Goal: Task Accomplishment & Management: Use online tool/utility

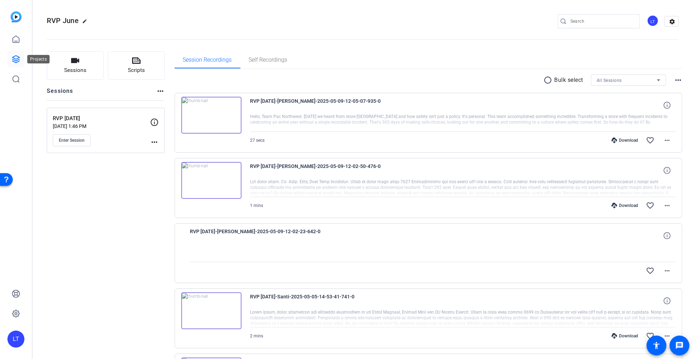
click at [16, 58] on icon at bounding box center [16, 59] width 8 height 8
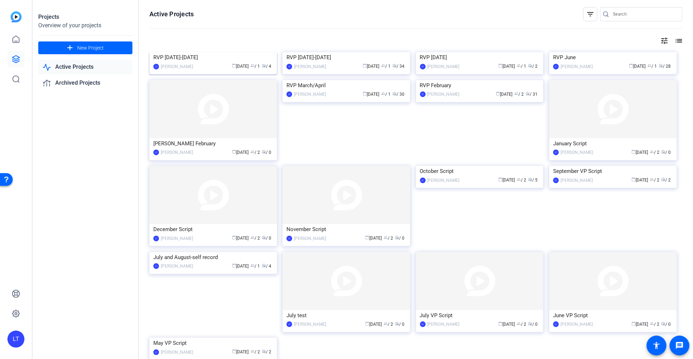
click at [161, 52] on img at bounding box center [212, 52] width 127 height 0
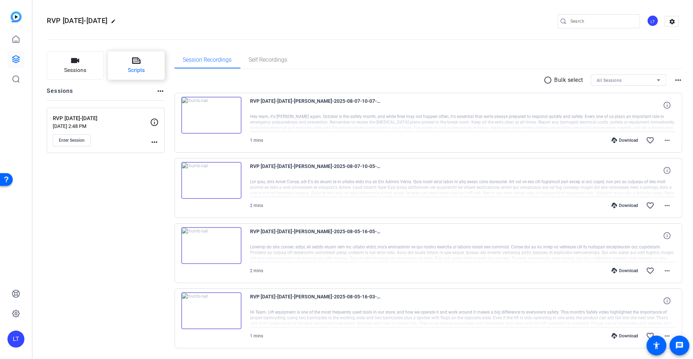
click at [143, 60] on button "Scripts" at bounding box center [136, 65] width 57 height 28
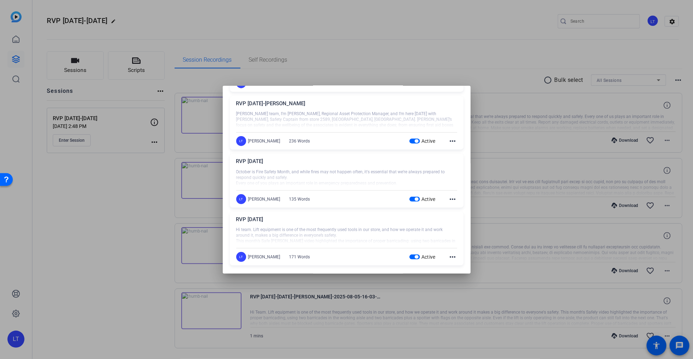
scroll to position [195, 0]
click at [162, 18] on div at bounding box center [346, 179] width 693 height 359
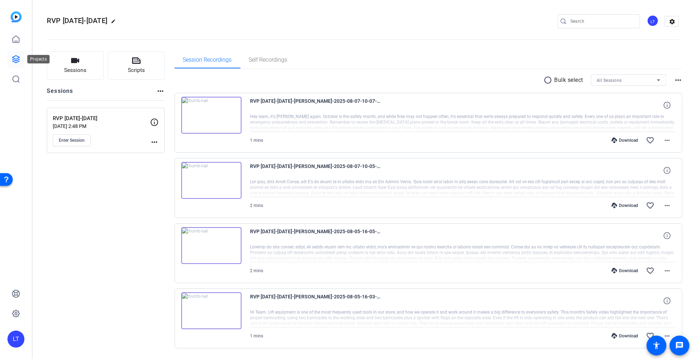
click at [19, 58] on icon at bounding box center [15, 59] width 7 height 7
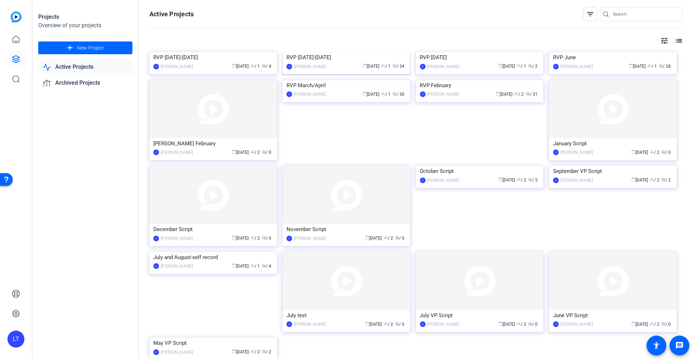
click at [303, 52] on img at bounding box center [346, 52] width 127 height 0
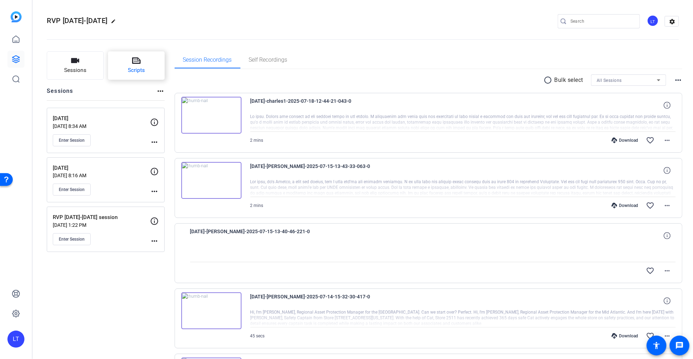
click at [139, 64] on icon at bounding box center [136, 60] width 8 height 8
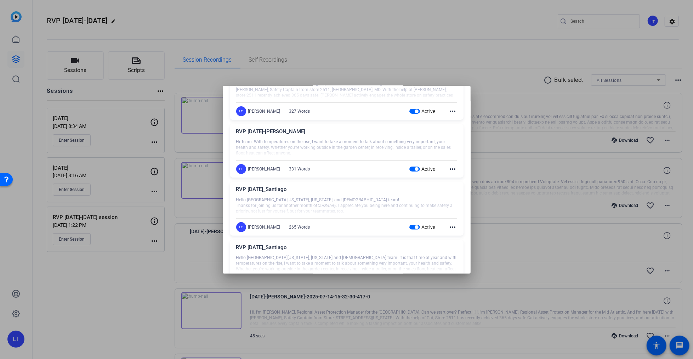
scroll to position [170, 0]
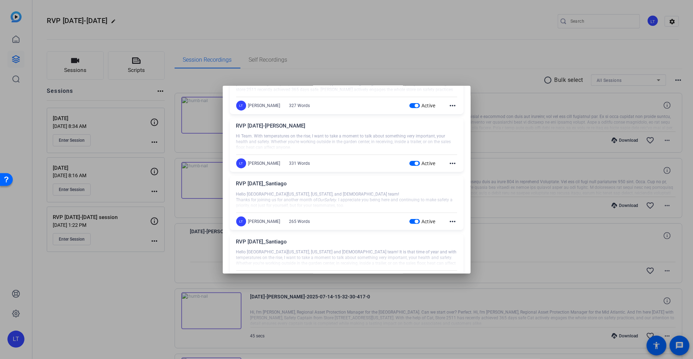
click at [449, 218] on mat-icon "more_horiz" at bounding box center [453, 221] width 8 height 8
click at [454, 230] on span "Edit" at bounding box center [463, 231] width 28 height 8
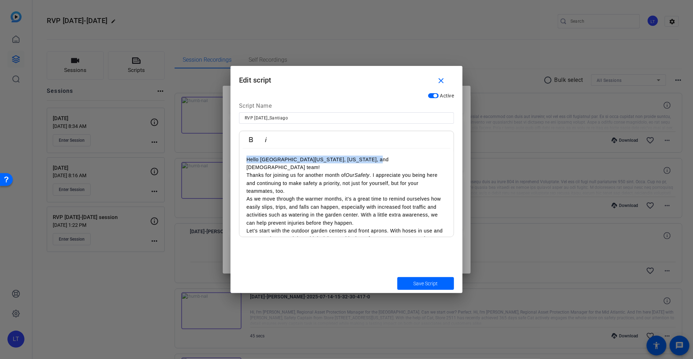
drag, startPoint x: 245, startPoint y: 159, endPoint x: 366, endPoint y: 159, distance: 120.4
click at [366, 159] on div "Hello South Florida, Puerto Rico, and USVI team! Thanks for joining us for anot…" at bounding box center [346, 250] width 214 height 204
copy p "Hello South Florida, Puerto Rico, and USVI team!"
click at [441, 80] on mat-icon "close" at bounding box center [441, 80] width 9 height 9
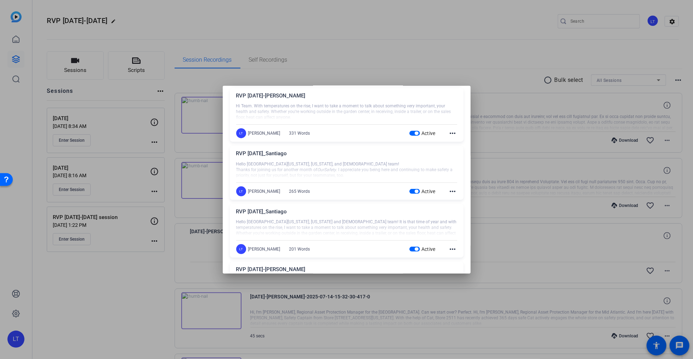
scroll to position [204, 0]
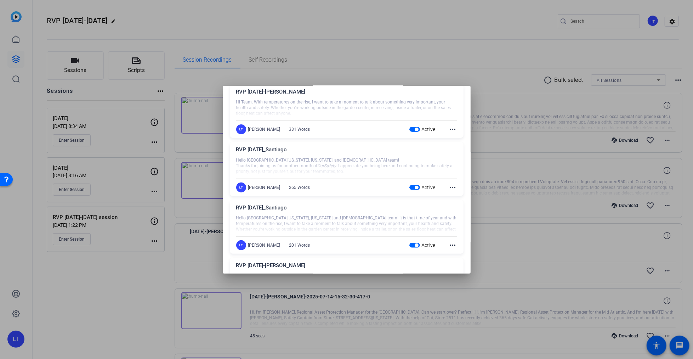
click at [289, 204] on div "RVP July 2025_Santiago" at bounding box center [346, 210] width 221 height 12
click at [449, 244] on mat-icon "more_horiz" at bounding box center [453, 245] width 8 height 8
click at [455, 254] on span "Edit" at bounding box center [463, 254] width 28 height 8
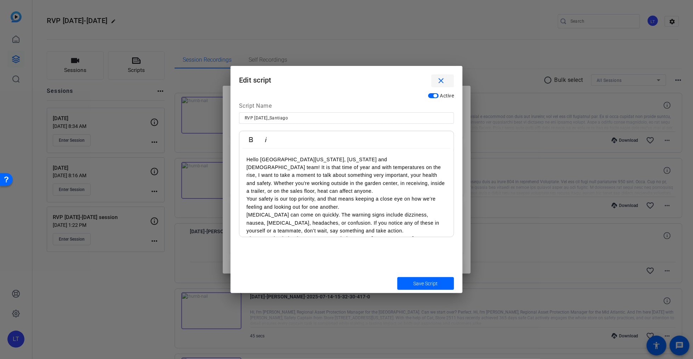
click at [443, 81] on mat-icon "close" at bounding box center [441, 80] width 9 height 9
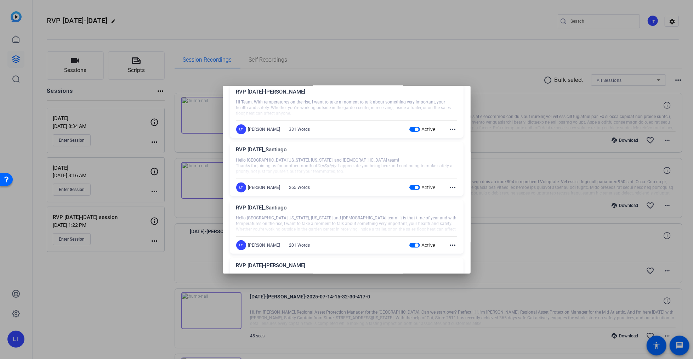
click at [11, 58] on div at bounding box center [346, 179] width 693 height 359
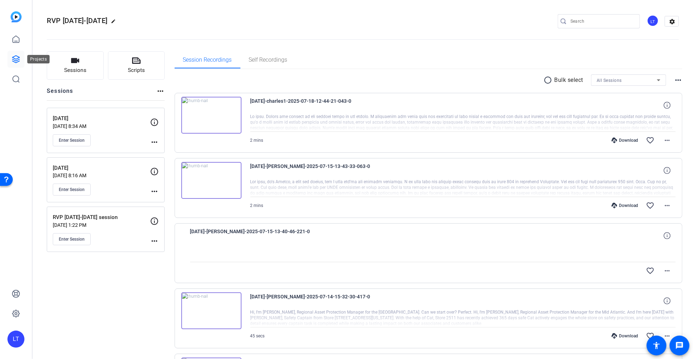
click at [18, 58] on icon at bounding box center [15, 59] width 7 height 7
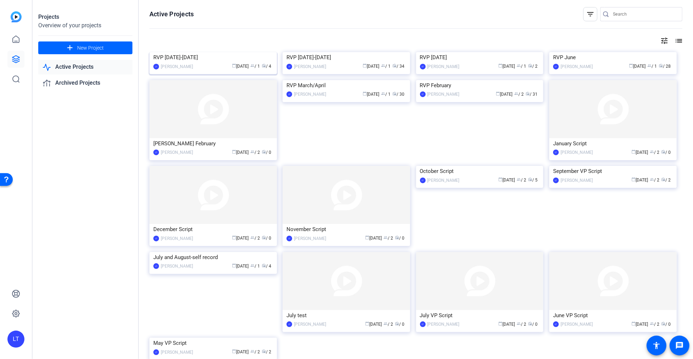
click at [158, 52] on img at bounding box center [212, 52] width 127 height 0
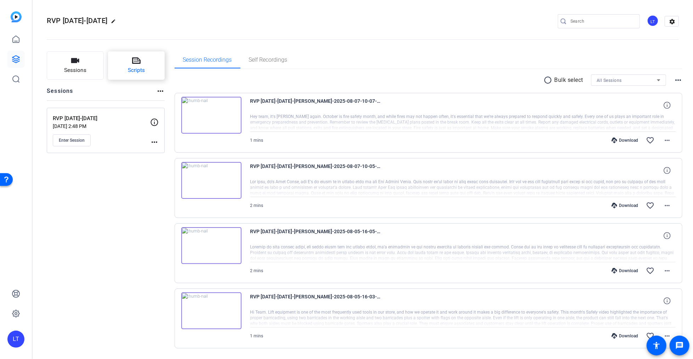
click at [135, 59] on icon at bounding box center [136, 60] width 8 height 8
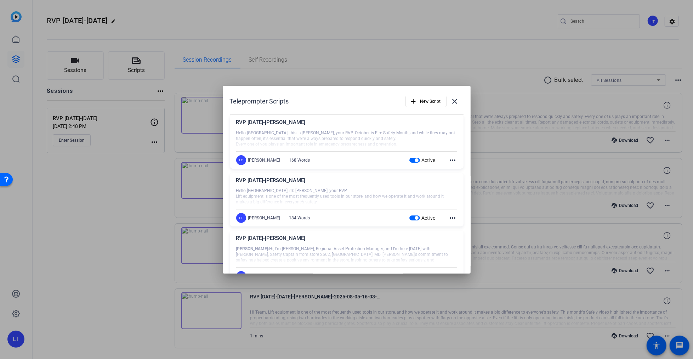
scroll to position [195, 0]
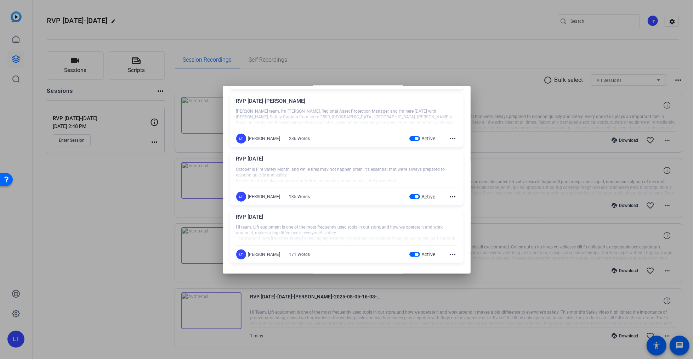
click at [449, 252] on mat-icon "more_horiz" at bounding box center [453, 254] width 8 height 8
click at [452, 264] on span "Edit" at bounding box center [463, 264] width 28 height 8
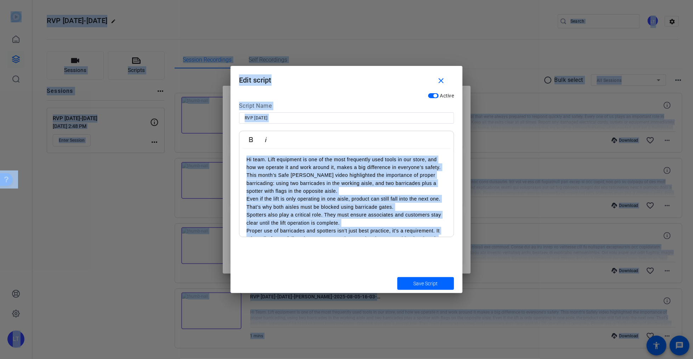
click at [332, 199] on p "Even if the lift is only operating in one aisle, product can still fall into th…" at bounding box center [346, 203] width 200 height 16
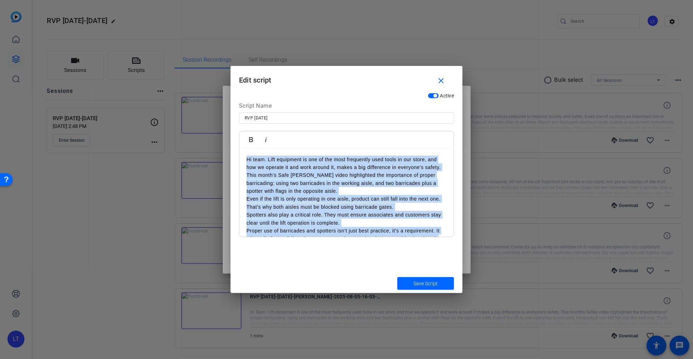
scroll to position [36, 0]
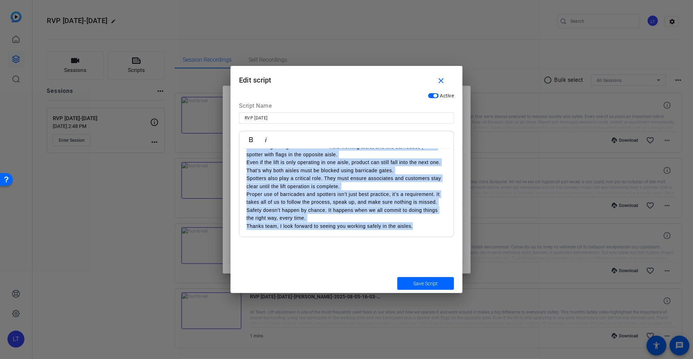
drag, startPoint x: 246, startPoint y: 158, endPoint x: 367, endPoint y: 301, distance: 187.4
click at [367, 301] on div "Teleprompter Scripts add New Script close RVP Oct 2025-Scott Sweeney Hello Nort…" at bounding box center [346, 179] width 693 height 359
copy div "Hi team. Lift equipment is one of the most frequently used tools in our store, …"
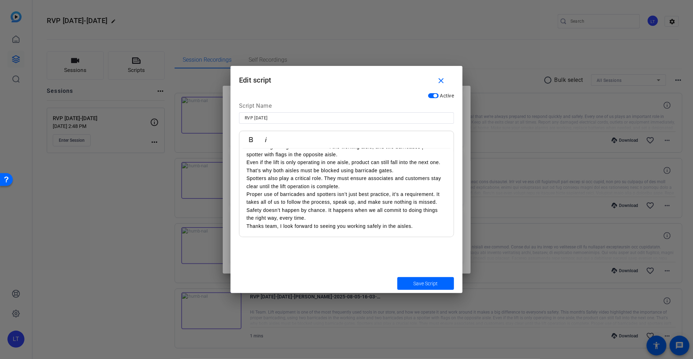
drag, startPoint x: 328, startPoint y: 70, endPoint x: 329, endPoint y: 47, distance: 22.4
click at [329, 47] on div "Teleprompter Scripts add New Script close RVP Oct 2025-Scott Sweeney Hello Nort…" at bounding box center [346, 179] width 693 height 359
click at [351, 171] on p "Even if the lift is only operating in one aisle, product can still fall into th…" at bounding box center [346, 166] width 200 height 16
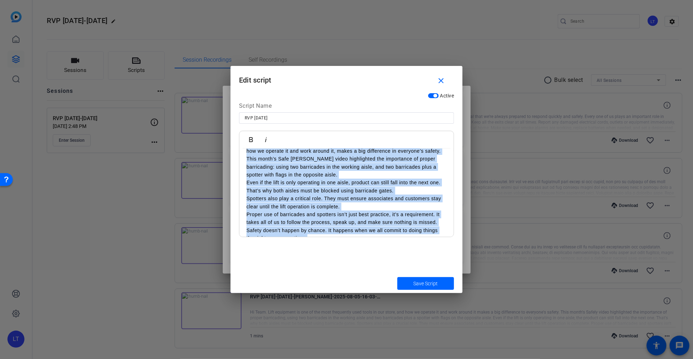
scroll to position [0, 0]
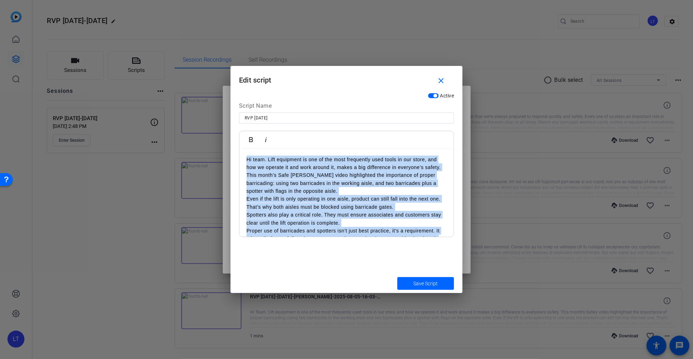
drag, startPoint x: 420, startPoint y: 225, endPoint x: 243, endPoint y: 126, distance: 203.1
click at [243, 126] on div "Script Name RVP September 2025 Bold Italic Hi team. Lift equipment is one of th…" at bounding box center [346, 169] width 215 height 135
copy div "Hi team. Lift equipment is one of the most frequently used tools in our store, …"
click at [380, 185] on p "This month’s Safe Lee video highlighted the importance of proper barricading: u…" at bounding box center [346, 183] width 200 height 24
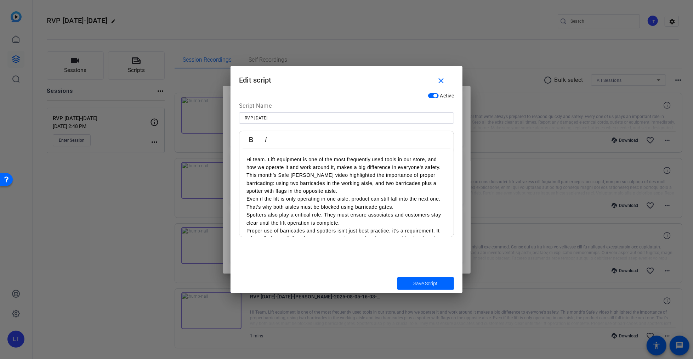
scroll to position [36, 0]
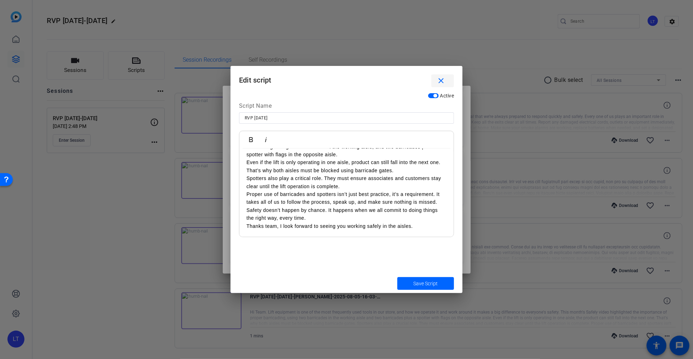
click at [440, 80] on mat-icon "close" at bounding box center [441, 80] width 9 height 9
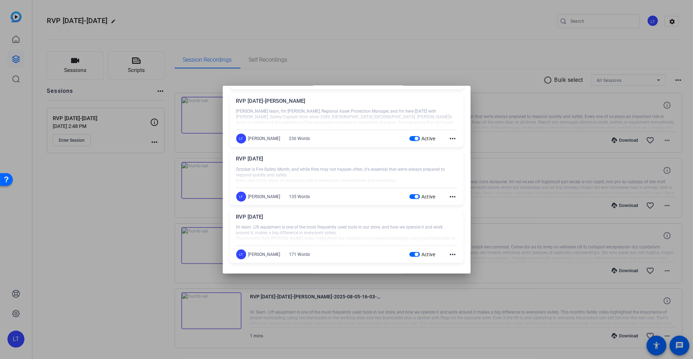
click at [70, 186] on div at bounding box center [346, 179] width 693 height 359
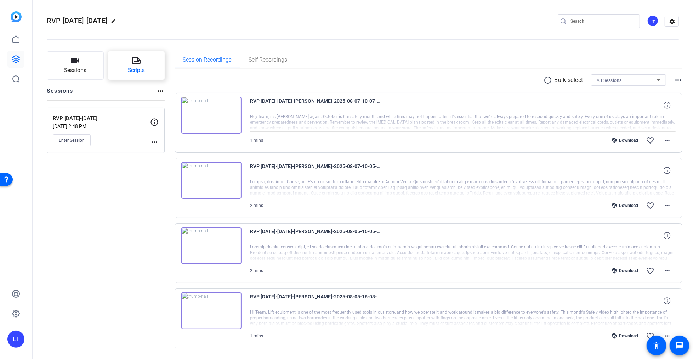
click at [138, 61] on icon at bounding box center [136, 60] width 8 height 6
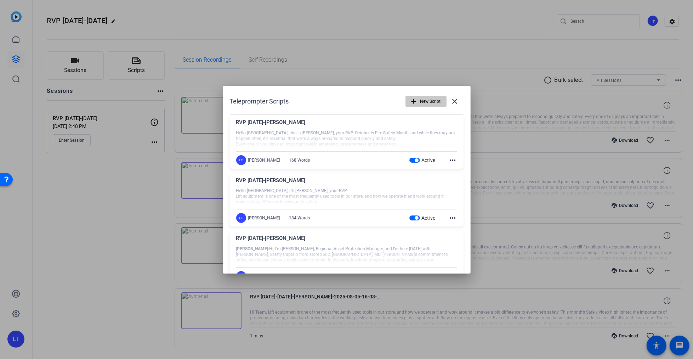
click at [420, 103] on span "New Script" at bounding box center [430, 101] width 21 height 13
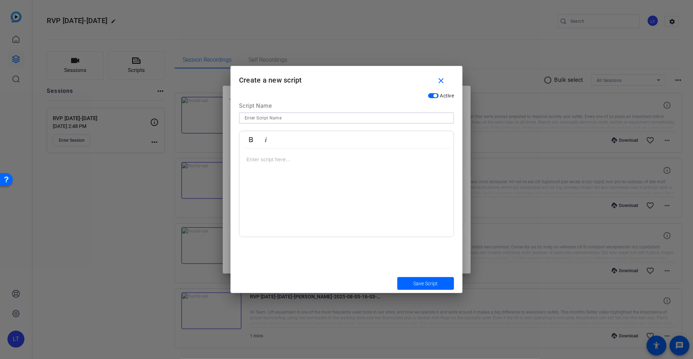
click at [247, 117] on input at bounding box center [347, 118] width 204 height 8
type input "RVP Sep 2025-Santiago"
click at [273, 158] on p at bounding box center [346, 159] width 200 height 8
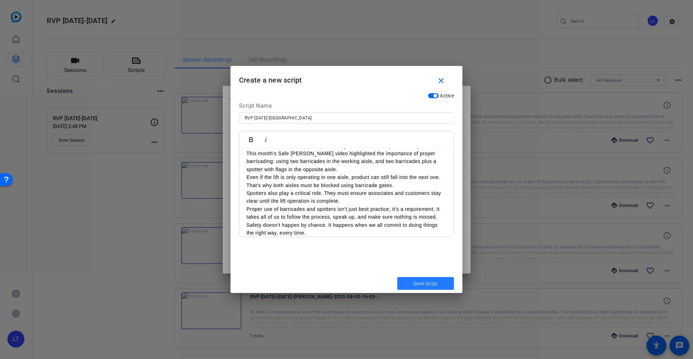
click at [429, 280] on span "Save Script" at bounding box center [426, 283] width 24 height 7
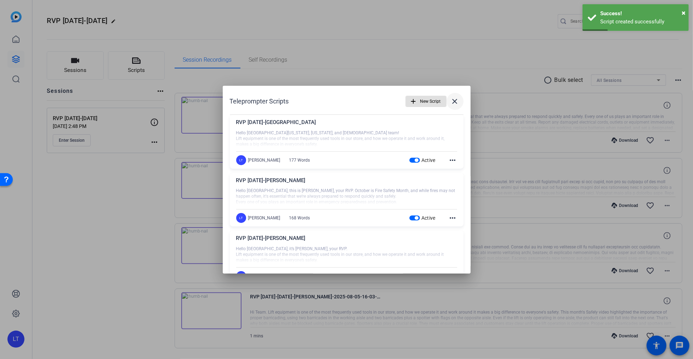
click at [451, 99] on mat-icon "close" at bounding box center [455, 101] width 8 height 8
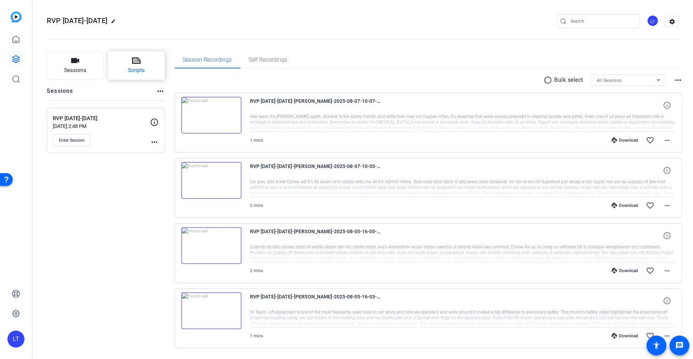
click at [137, 54] on button "Scripts" at bounding box center [136, 65] width 57 height 28
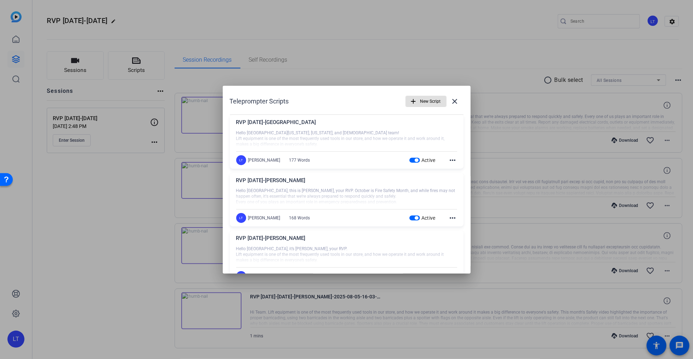
scroll to position [253, 0]
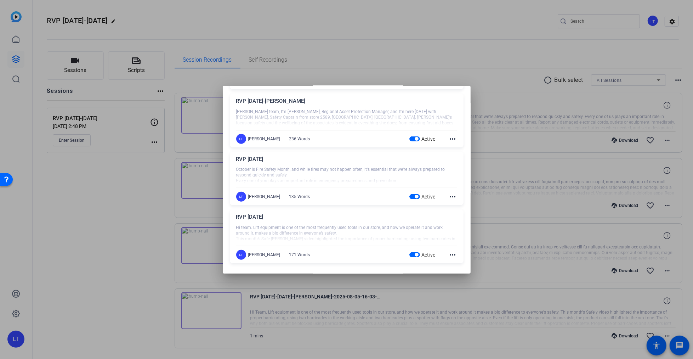
click at [449, 195] on mat-icon "more_horiz" at bounding box center [453, 196] width 8 height 8
click at [454, 204] on span "Edit" at bounding box center [463, 206] width 28 height 8
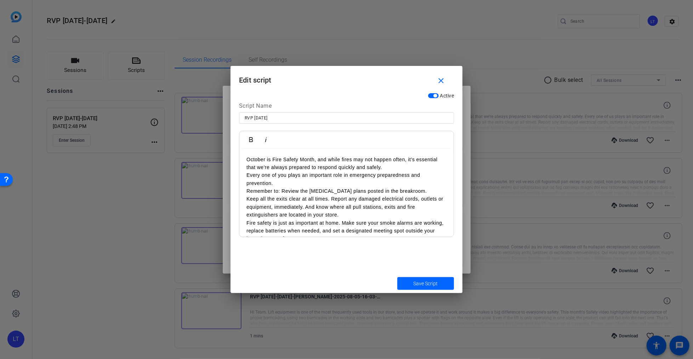
click at [282, 165] on p "October is Fire Safety Month, and while fires may not happen often, it's essent…" at bounding box center [346, 163] width 200 height 16
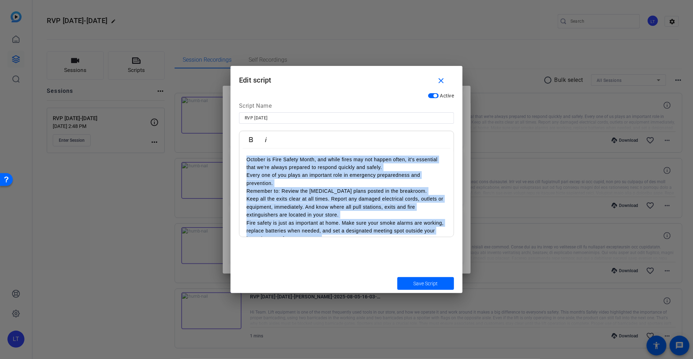
scroll to position [28, 0]
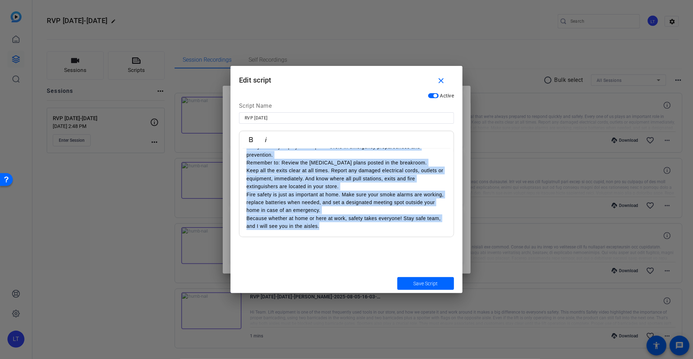
copy div "October is Fire Safety Month, and while fires may not happen often, it's essent…"
click at [442, 79] on mat-icon "close" at bounding box center [441, 80] width 9 height 9
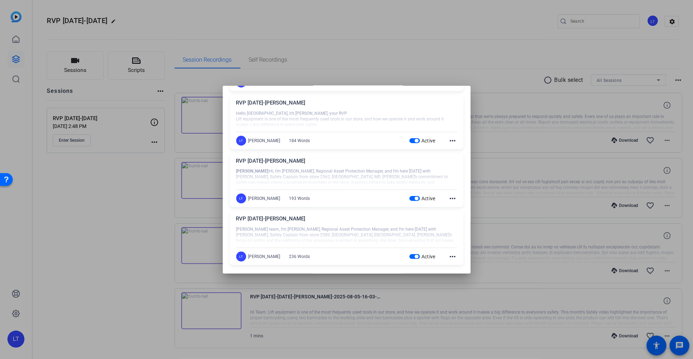
scroll to position [0, 0]
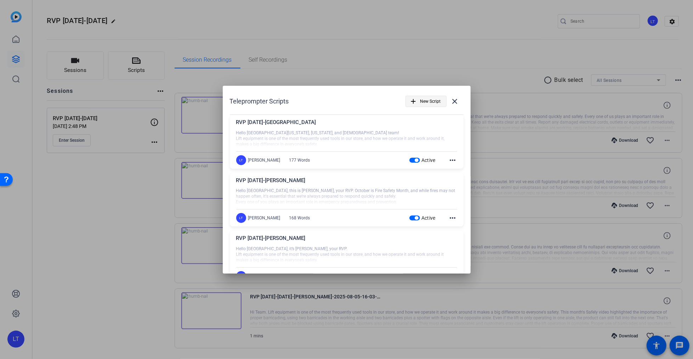
click at [423, 102] on span "New Script" at bounding box center [430, 101] width 21 height 13
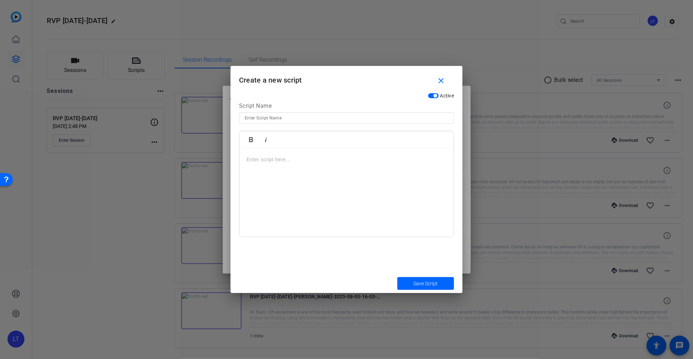
click at [285, 119] on input at bounding box center [347, 118] width 204 height 8
type input "RVP Oct 2025-Santiago"
click at [289, 158] on p at bounding box center [346, 159] width 200 height 8
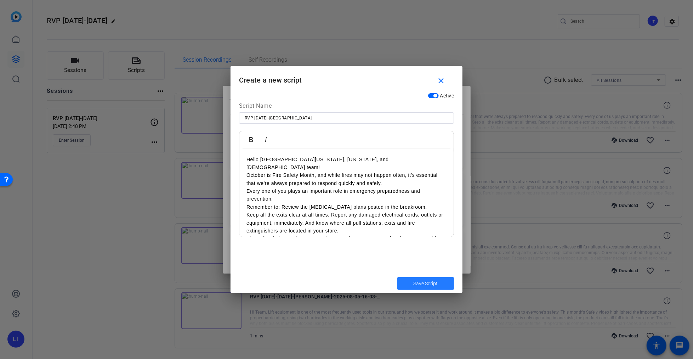
click at [420, 283] on span "Save Script" at bounding box center [426, 283] width 24 height 7
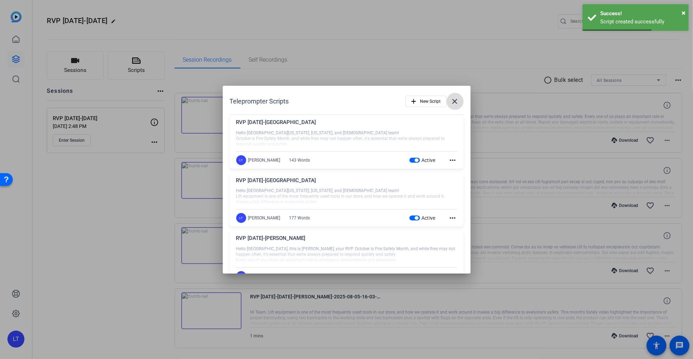
click at [451, 101] on mat-icon "close" at bounding box center [455, 101] width 8 height 8
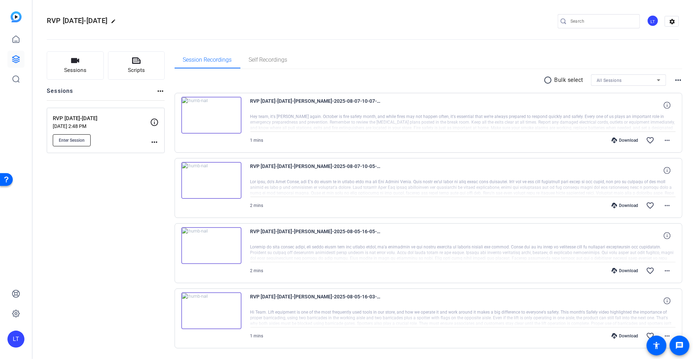
click at [75, 137] on span "Enter Session" at bounding box center [72, 140] width 26 height 6
click at [72, 140] on span "Enter Session" at bounding box center [72, 140] width 26 height 6
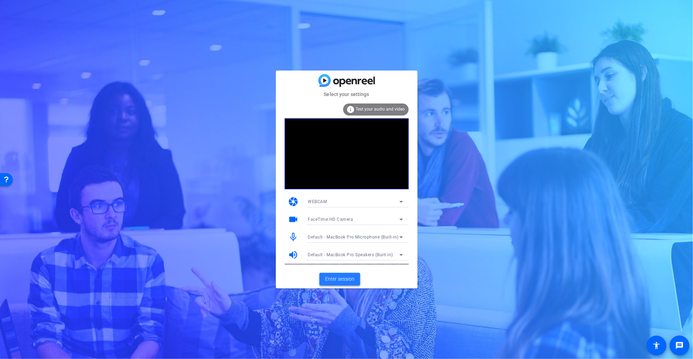
click at [340, 277] on span "Enter session" at bounding box center [339, 278] width 29 height 7
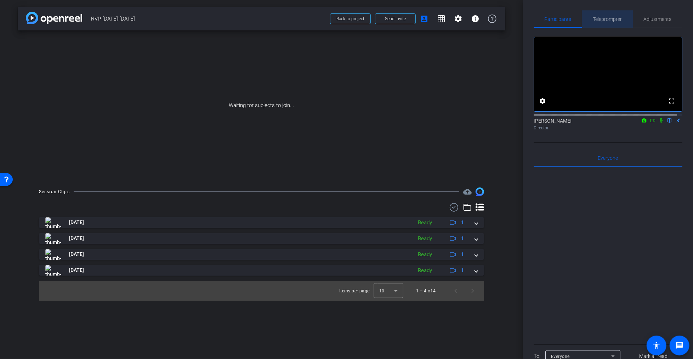
click at [608, 17] on span "Teleprompter" at bounding box center [607, 19] width 29 height 5
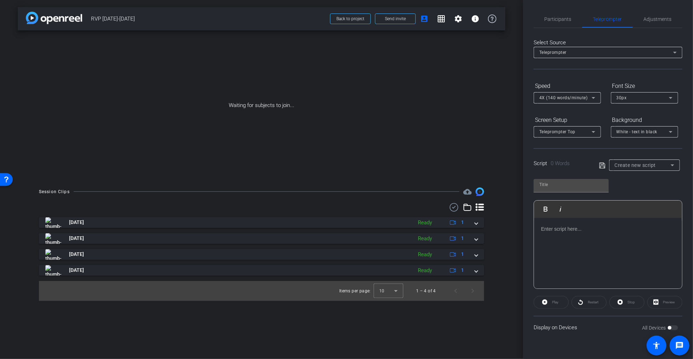
click at [602, 165] on icon at bounding box center [602, 165] width 6 height 8
click at [623, 165] on span "Create new script" at bounding box center [635, 165] width 41 height 6
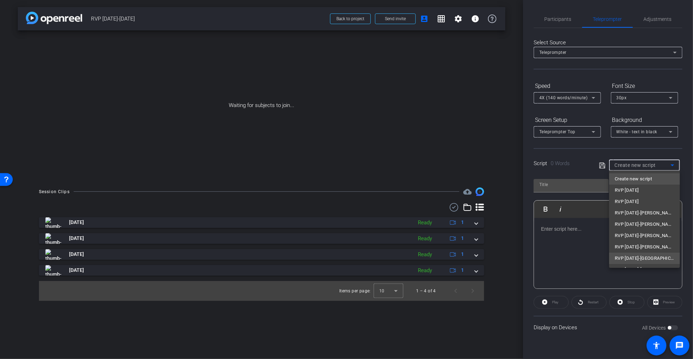
scroll to position [10, 0]
click at [623, 249] on span "RVP Sep 2025-Santiago" at bounding box center [644, 248] width 59 height 8
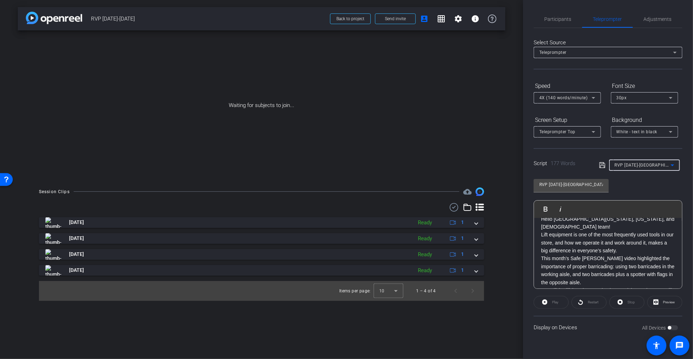
scroll to position [0, 0]
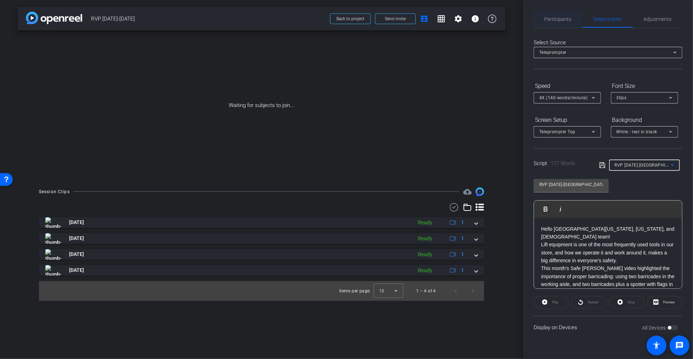
click at [556, 18] on span "Participants" at bounding box center [558, 19] width 27 height 5
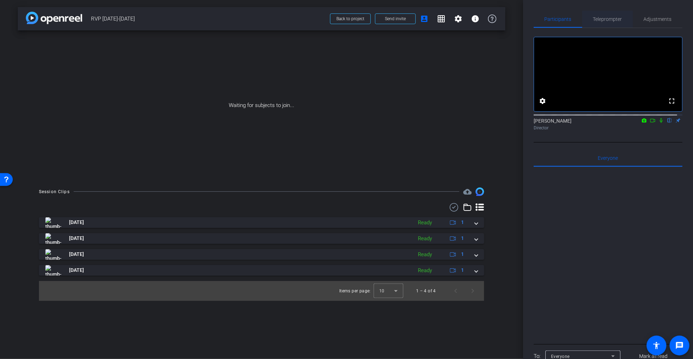
click at [603, 17] on span "Teleprompter" at bounding box center [607, 19] width 29 height 5
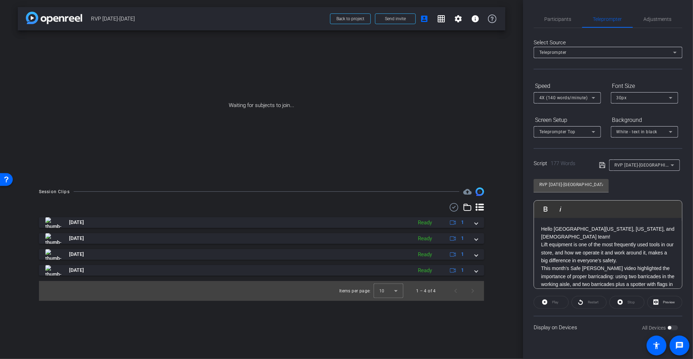
click at [561, 230] on p "Hello South Florida, Puerto Rico, and USVI team!" at bounding box center [608, 233] width 134 height 16
click at [602, 164] on icon at bounding box center [602, 165] width 6 height 6
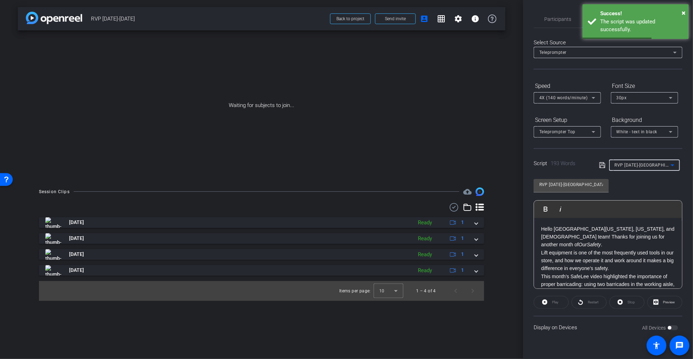
click at [631, 165] on span "RVP Sep 2025-Santiago" at bounding box center [649, 165] width 68 height 6
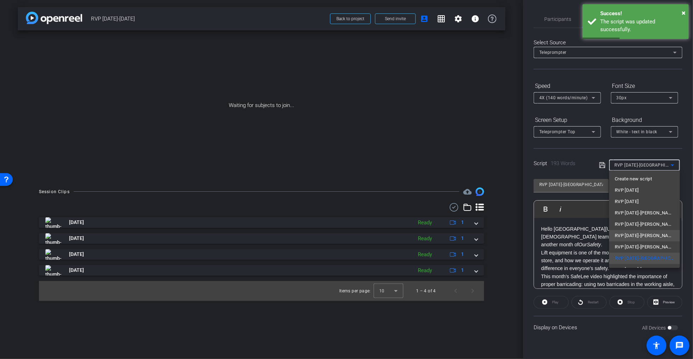
scroll to position [10, 0]
click at [627, 260] on span "RVP Oct 2025-Santiago" at bounding box center [644, 259] width 59 height 8
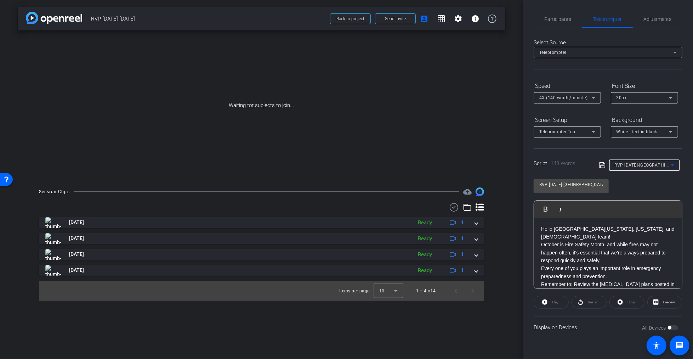
click at [620, 163] on span "RVP Oct 2025-Santiago" at bounding box center [649, 165] width 68 height 6
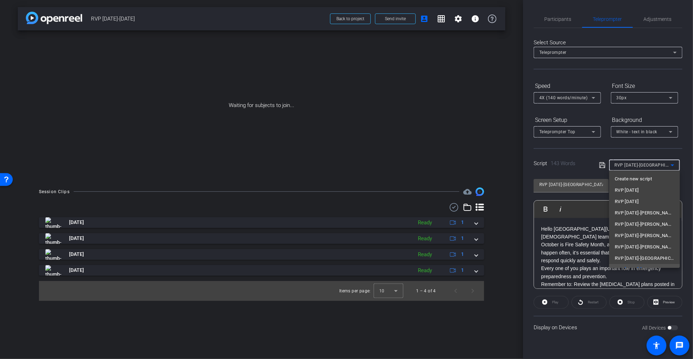
scroll to position [7, 0]
click at [567, 247] on div at bounding box center [346, 179] width 693 height 359
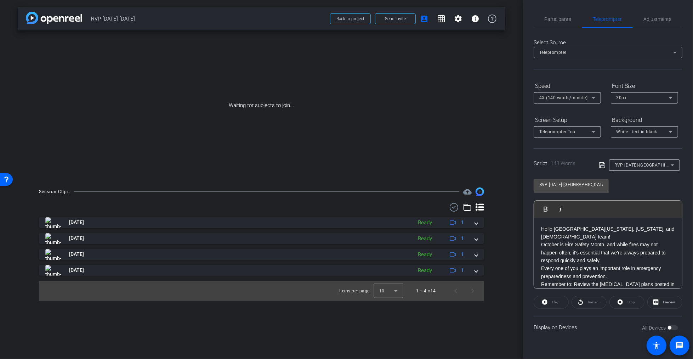
click at [548, 229] on p "Hello South Florida, Puerto Rico, and USVI team!" at bounding box center [608, 233] width 134 height 16
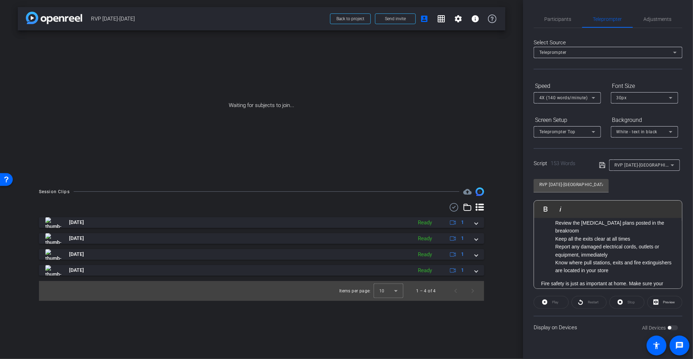
scroll to position [143, 0]
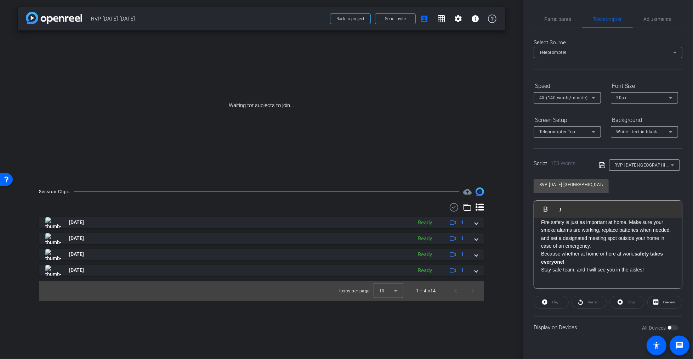
click at [603, 164] on icon at bounding box center [602, 165] width 6 height 8
click at [631, 163] on span "RVP Oct 2025-Santiago" at bounding box center [649, 165] width 68 height 6
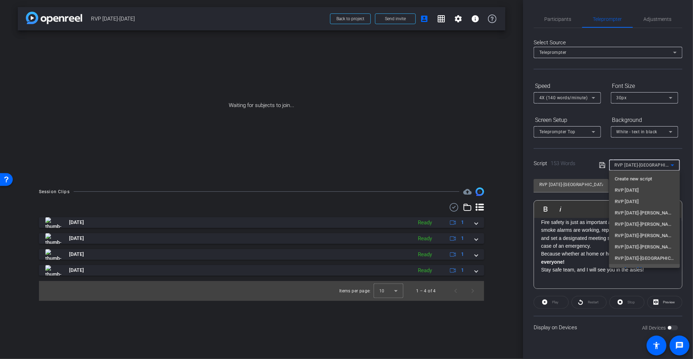
scroll to position [7, 0]
click at [635, 252] on span "RVP Sep 2025-Santiago" at bounding box center [644, 250] width 59 height 8
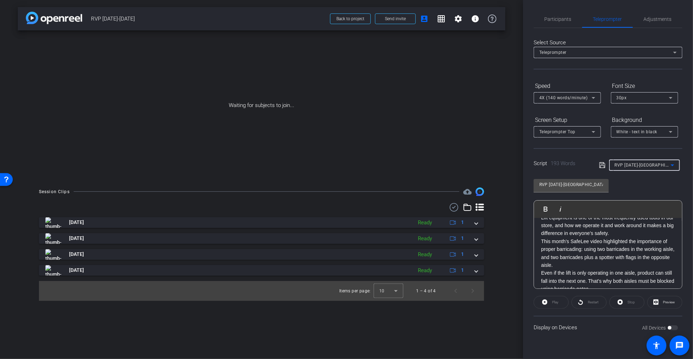
scroll to position [0, 0]
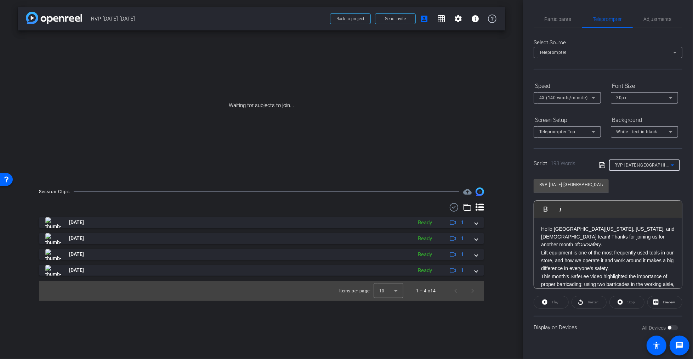
click at [640, 161] on div "RVP Sep 2025-Santiago" at bounding box center [643, 164] width 56 height 9
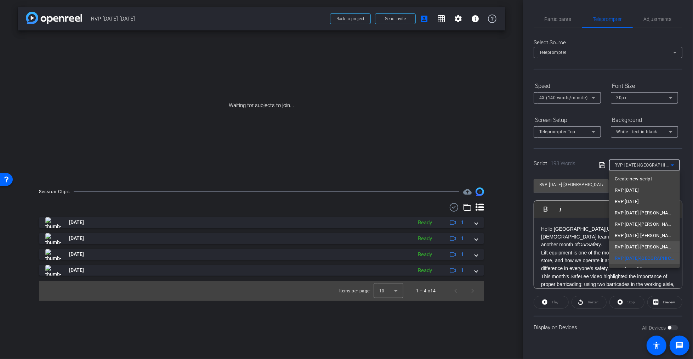
click at [634, 246] on span "RVP Oct 2025-Scott Sweeney" at bounding box center [644, 247] width 59 height 8
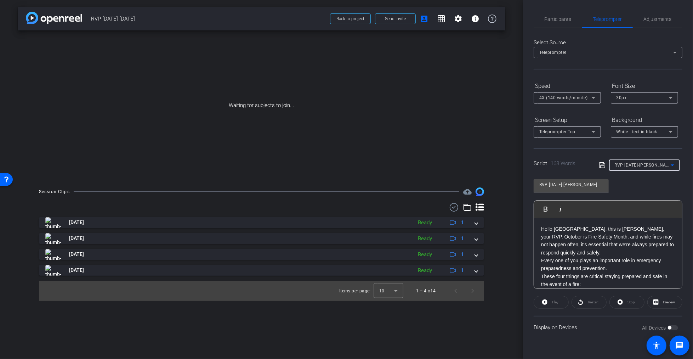
click at [634, 161] on div "RVP Oct 2025-Scott Sweeney" at bounding box center [643, 164] width 56 height 9
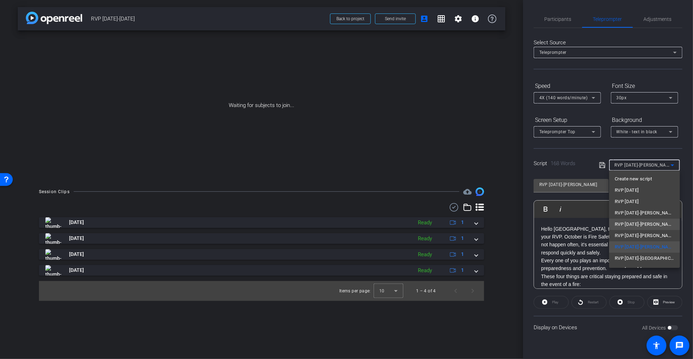
scroll to position [10, 0]
click at [638, 260] on span "RVP Oct 2025-Santiago" at bounding box center [644, 259] width 59 height 8
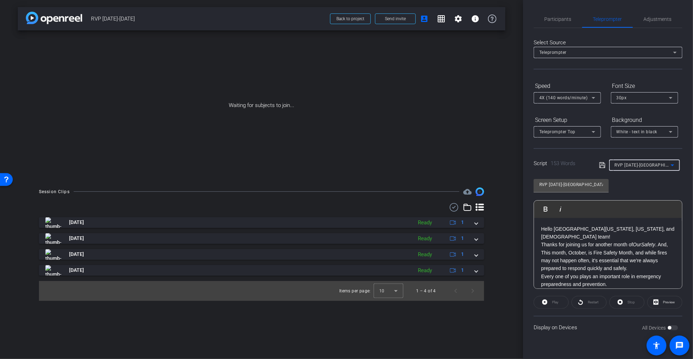
click at [630, 163] on span "RVP Oct 2025-Santiago" at bounding box center [649, 165] width 68 height 6
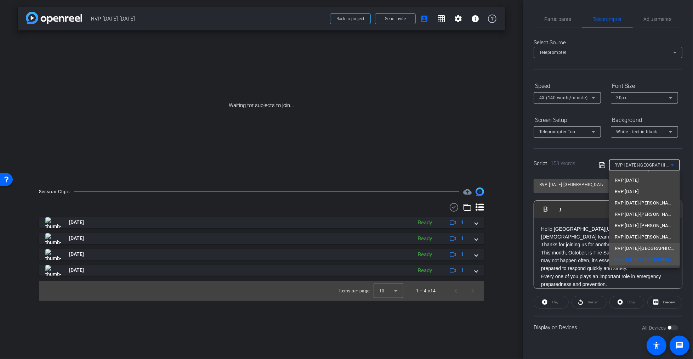
click at [630, 248] on span "RVP Sep 2025-Santiago" at bounding box center [644, 248] width 59 height 8
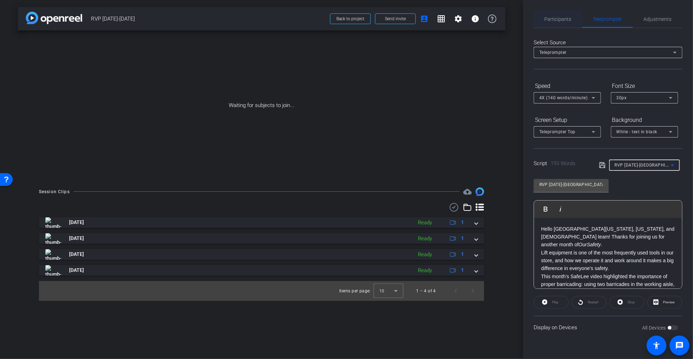
click at [556, 18] on span "Participants" at bounding box center [558, 19] width 27 height 5
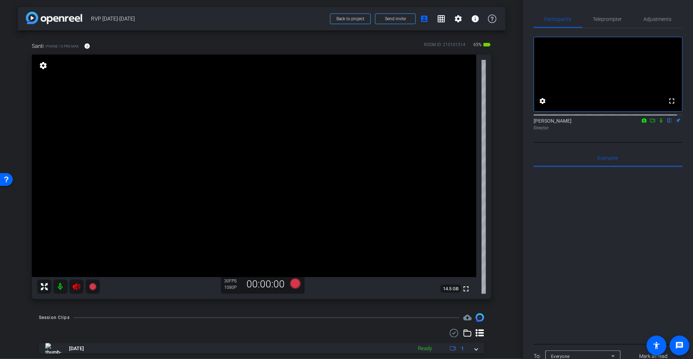
click at [79, 285] on icon at bounding box center [76, 286] width 8 height 8
click at [604, 17] on span "Teleprompter" at bounding box center [607, 19] width 29 height 5
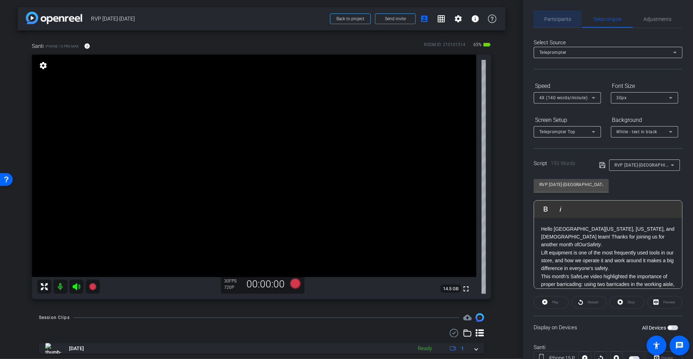
click at [550, 18] on span "Participants" at bounding box center [558, 19] width 27 height 5
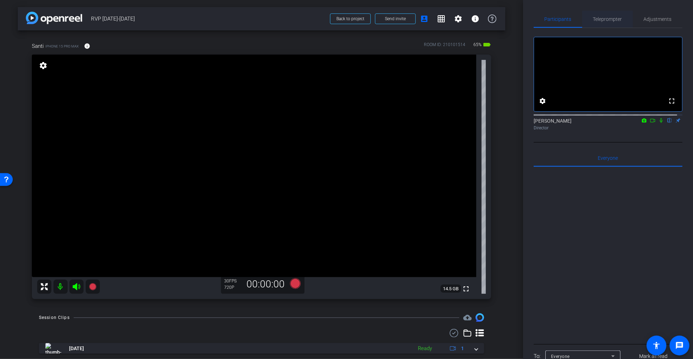
click at [603, 18] on span "Teleprompter" at bounding box center [607, 19] width 29 height 5
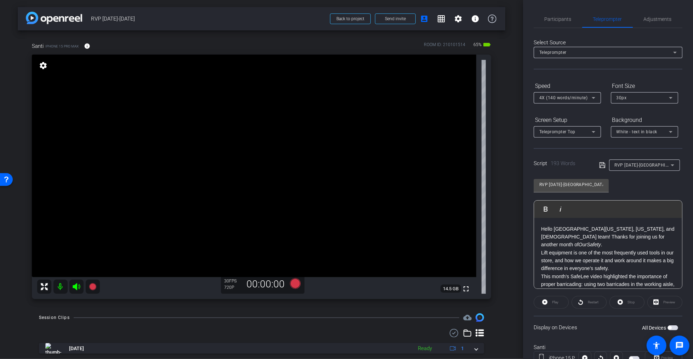
click at [672, 328] on span "button" at bounding box center [672, 327] width 11 height 5
click at [671, 328] on span "button" at bounding box center [672, 327] width 11 height 5
click at [293, 284] on icon at bounding box center [295, 283] width 11 height 11
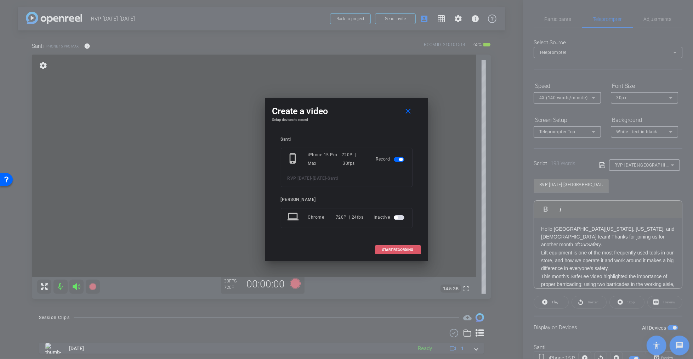
click at [392, 249] on span "START RECORDING" at bounding box center [397, 250] width 31 height 4
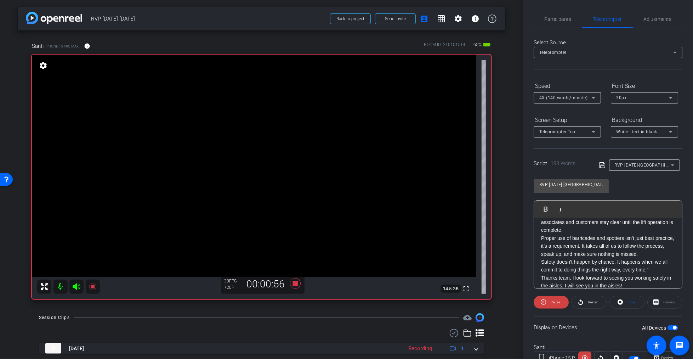
scroll to position [5, 0]
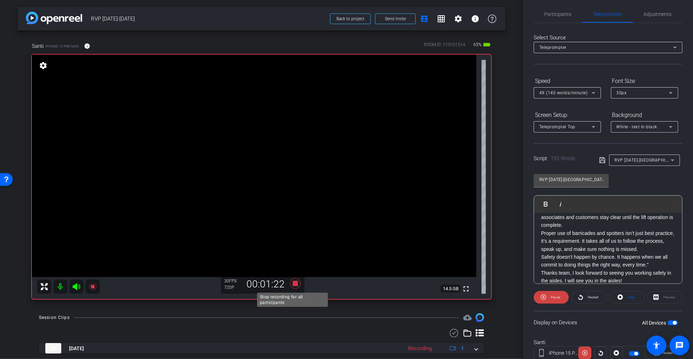
click at [294, 283] on icon at bounding box center [295, 283] width 11 height 11
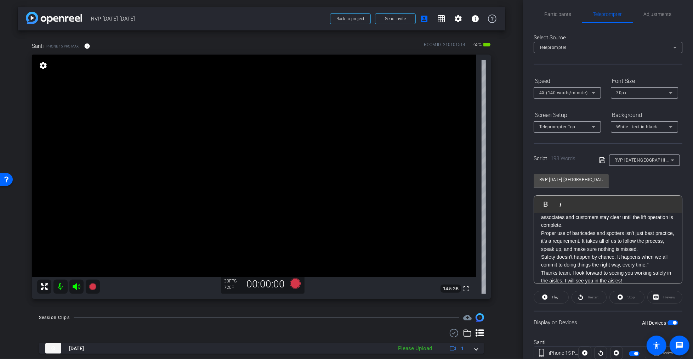
click at [625, 160] on span "RVP Sep 2025-Santiago" at bounding box center [649, 160] width 68 height 6
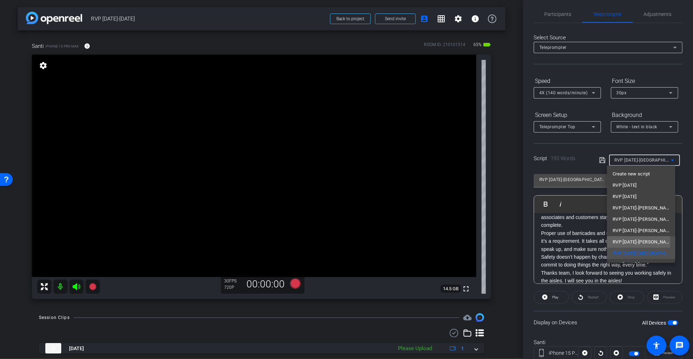
click at [625, 242] on span "RVP Oct 2025-Scott Sweeney" at bounding box center [641, 242] width 57 height 8
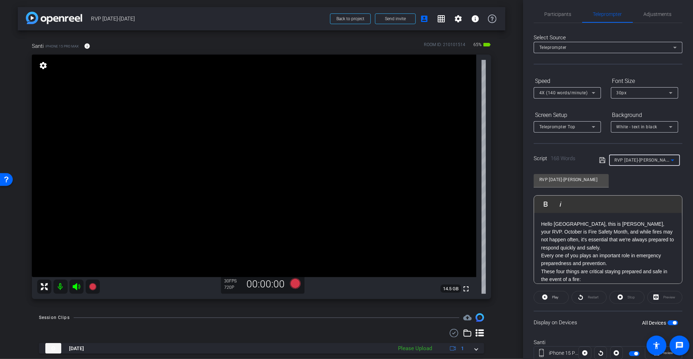
scroll to position [0, 0]
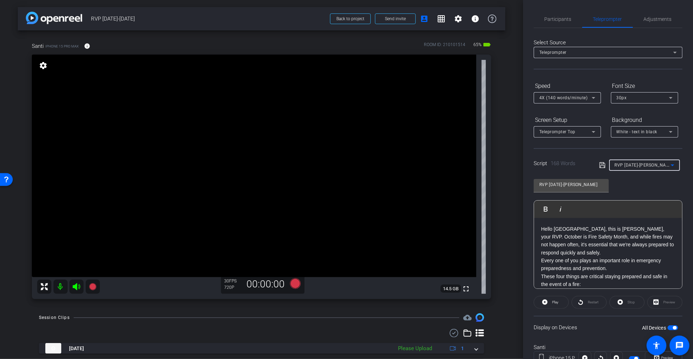
click at [623, 164] on span "RVP Oct 2025-Scott Sweeney" at bounding box center [644, 165] width 59 height 6
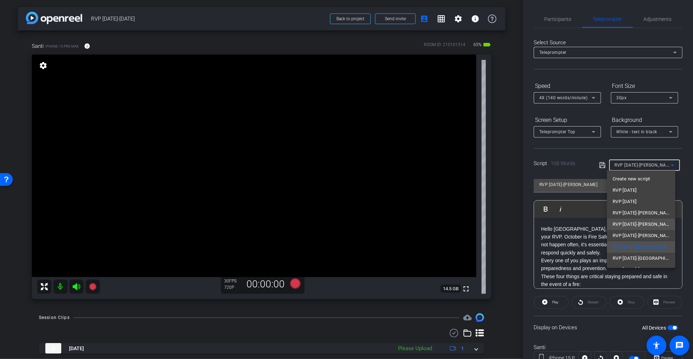
scroll to position [10, 0]
click at [636, 258] on span "RVP Oct 2025-Santiago" at bounding box center [641, 259] width 57 height 8
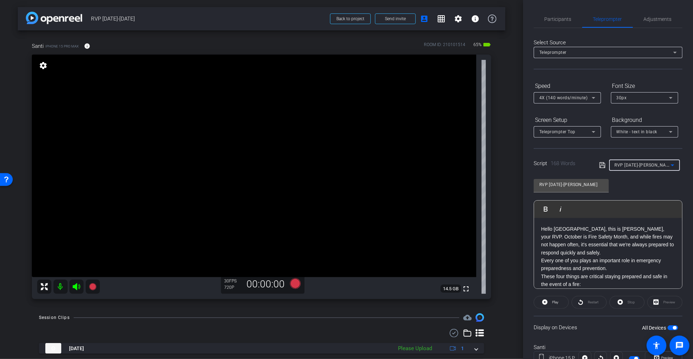
type input "RVP Oct 2025-Santiago"
click at [294, 283] on icon at bounding box center [295, 283] width 11 height 11
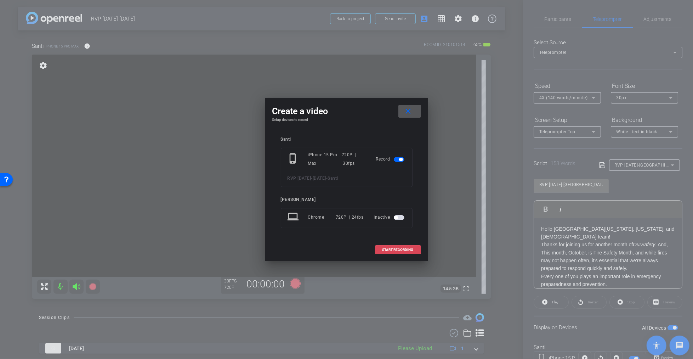
click at [402, 244] on span at bounding box center [397, 249] width 45 height 17
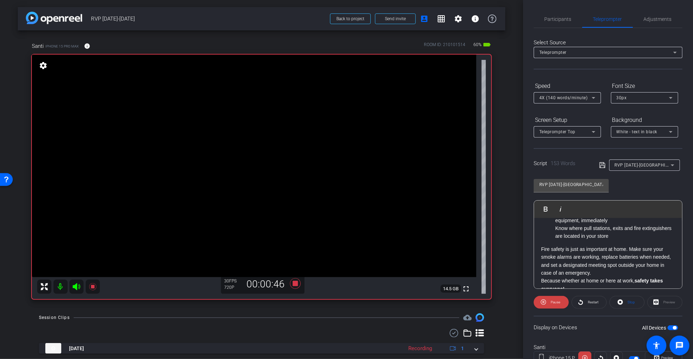
scroll to position [118, 0]
click at [556, 296] on span at bounding box center [551, 302] width 35 height 17
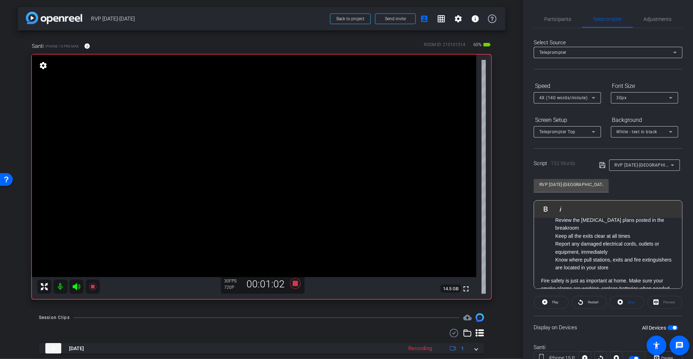
scroll to position [84, 0]
click at [592, 302] on span "Restart" at bounding box center [593, 302] width 11 height 4
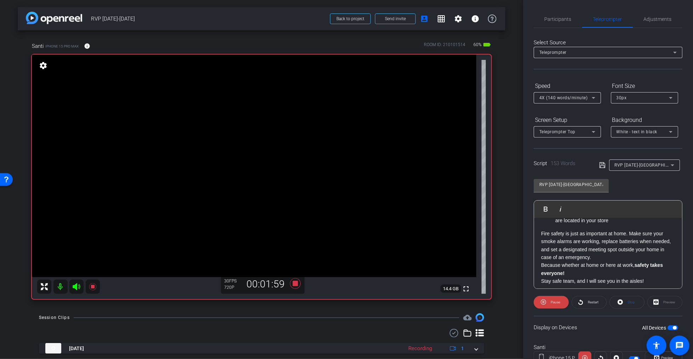
scroll to position [132, 0]
click at [553, 298] on span "Pause" at bounding box center [554, 302] width 11 height 10
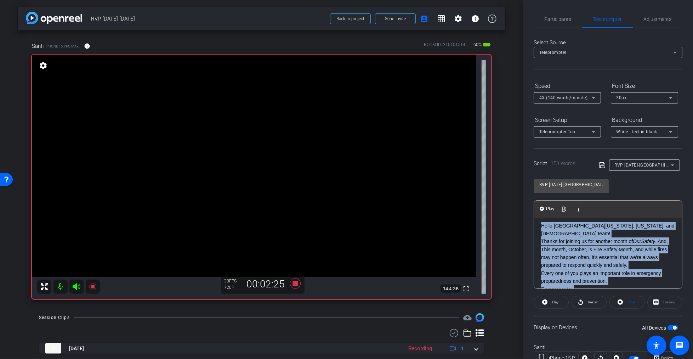
scroll to position [0, 0]
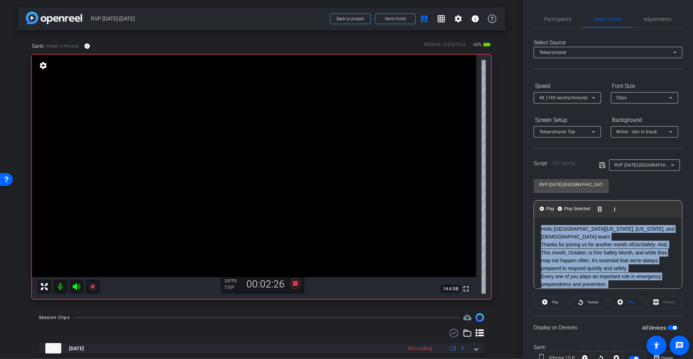
drag, startPoint x: 541, startPoint y: 230, endPoint x: 539, endPoint y: 199, distance: 31.6
click at [539, 199] on div "RVP Oct 2025-Santiago Play Play from this location Play Selected Play and displ…" at bounding box center [608, 230] width 149 height 115
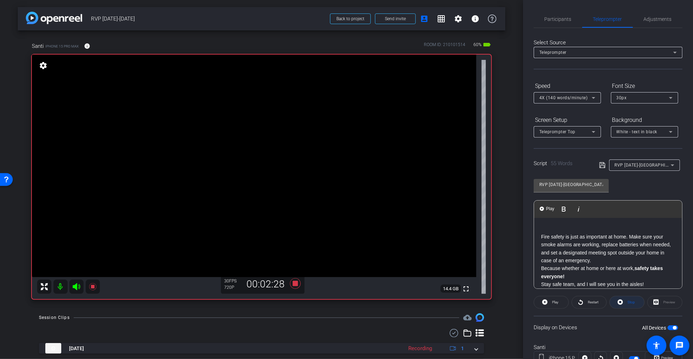
click at [626, 297] on span "Stop" at bounding box center [630, 302] width 9 height 10
click at [600, 165] on icon at bounding box center [602, 165] width 6 height 6
click at [553, 300] on span "Play" at bounding box center [555, 302] width 6 height 4
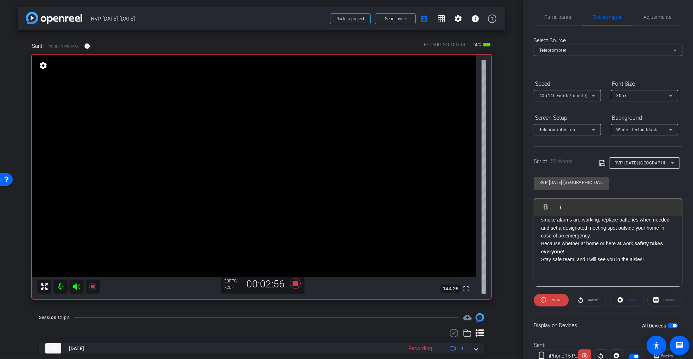
scroll to position [3, 0]
click at [295, 284] on icon at bounding box center [295, 283] width 11 height 11
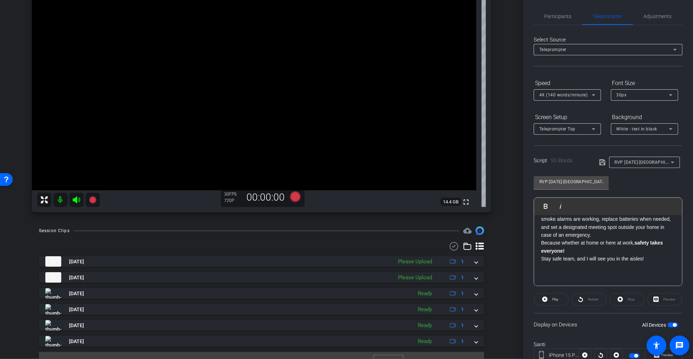
scroll to position [91, 0]
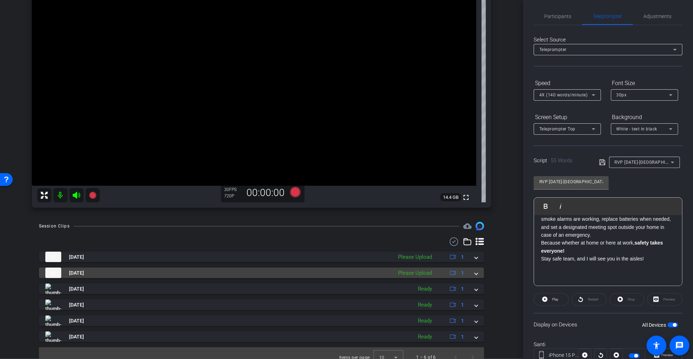
click at [422, 273] on div "Please Upload" at bounding box center [414, 273] width 41 height 8
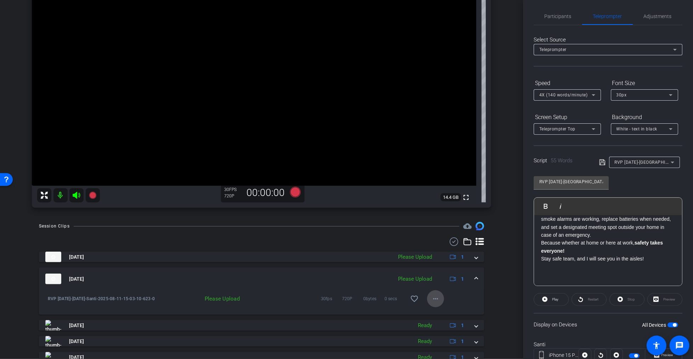
click at [431, 299] on mat-icon "more_horiz" at bounding box center [435, 298] width 8 height 8
click at [436, 314] on span "Upload" at bounding box center [442, 313] width 28 height 8
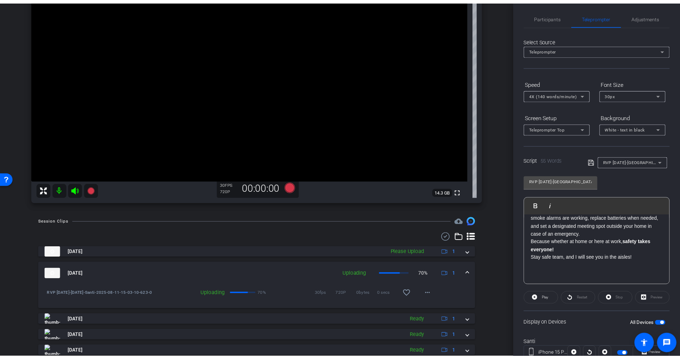
scroll to position [99, 0]
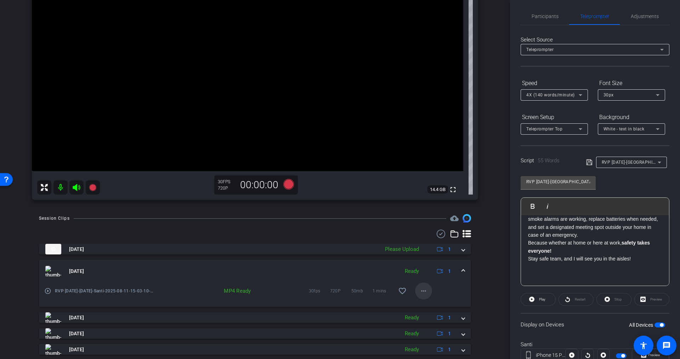
click at [419, 291] on mat-icon "more_horiz" at bounding box center [423, 290] width 8 height 8
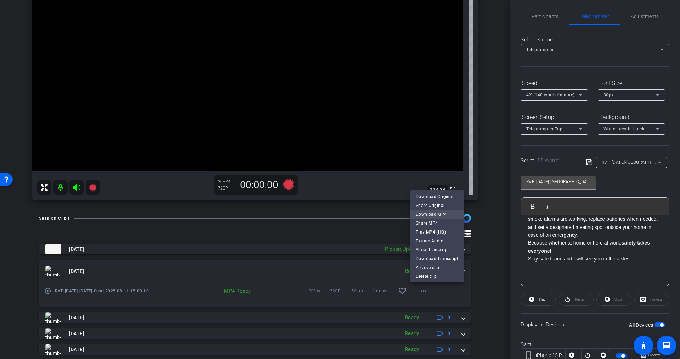
click at [427, 211] on span "Download MP4" at bounding box center [437, 214] width 42 height 8
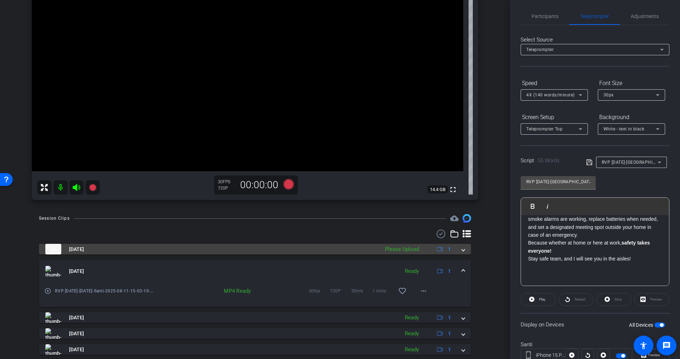
click at [402, 247] on div "Please Upload" at bounding box center [401, 249] width 41 height 8
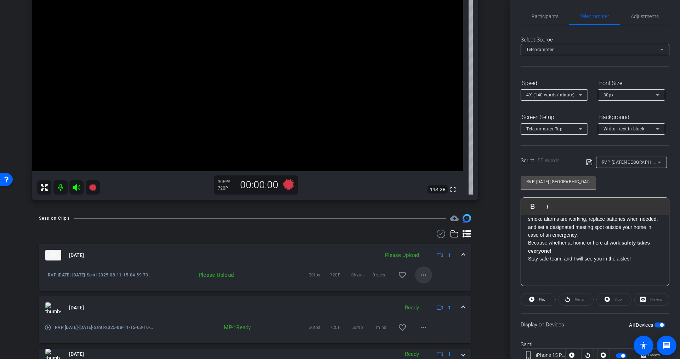
click at [419, 273] on mat-icon "more_horiz" at bounding box center [423, 275] width 8 height 8
click at [419, 288] on span "Upload" at bounding box center [430, 289] width 28 height 8
click at [77, 186] on icon at bounding box center [76, 187] width 7 height 7
click at [61, 186] on mat-icon at bounding box center [60, 187] width 14 height 14
click at [59, 188] on mat-icon at bounding box center [60, 187] width 14 height 14
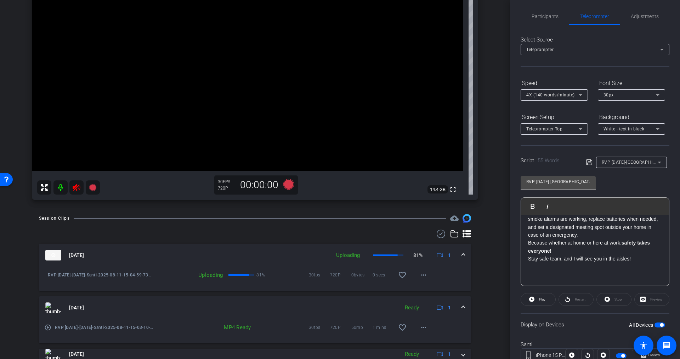
scroll to position [0, 0]
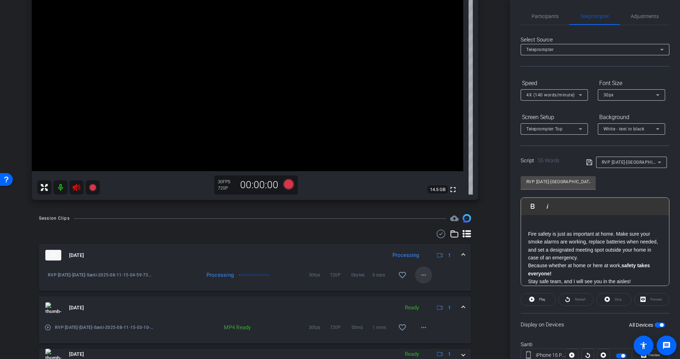
click at [419, 275] on mat-icon "more_horiz" at bounding box center [423, 275] width 8 height 8
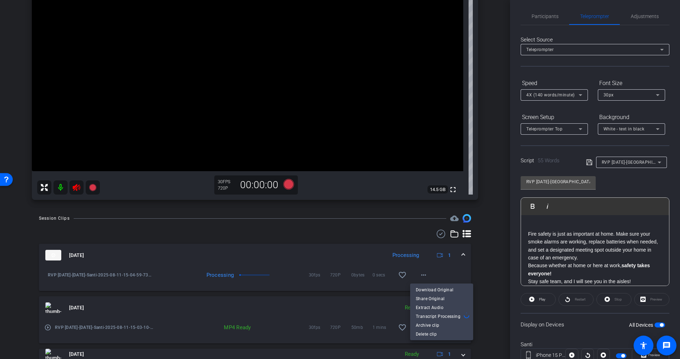
click at [492, 271] on div at bounding box center [340, 179] width 680 height 359
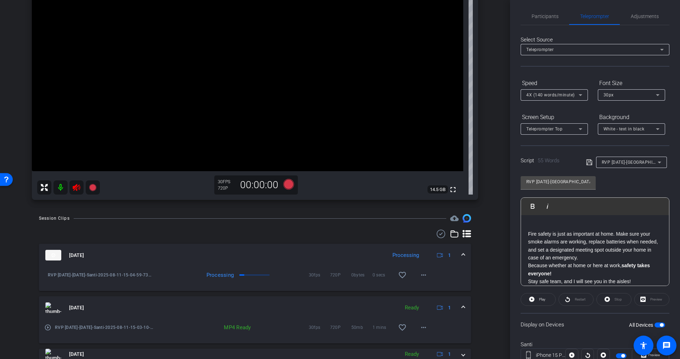
click at [79, 187] on icon at bounding box center [76, 187] width 7 height 7
click at [77, 186] on icon at bounding box center [76, 187] width 8 height 8
click at [420, 277] on mat-icon "more_horiz" at bounding box center [423, 275] width 8 height 8
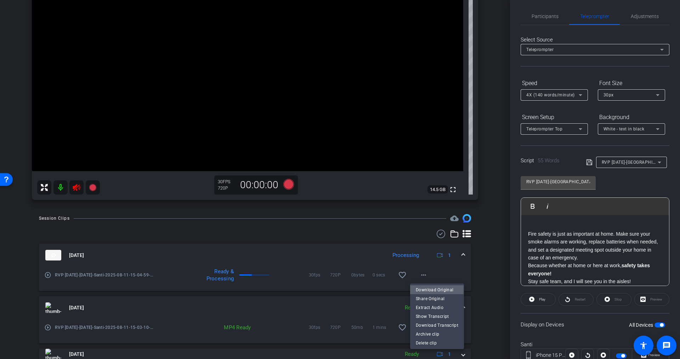
click at [420, 288] on span "Download Original" at bounding box center [437, 289] width 42 height 8
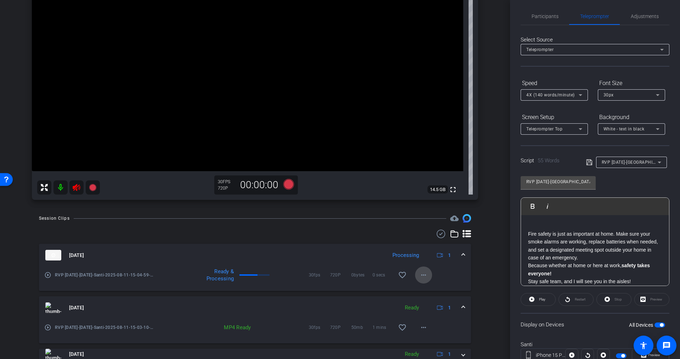
click at [419, 276] on mat-icon "more_horiz" at bounding box center [423, 275] width 8 height 8
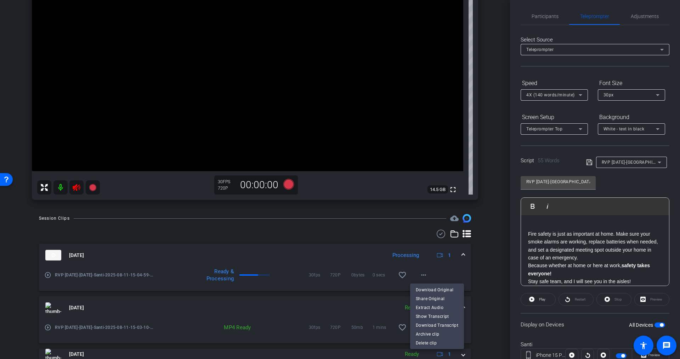
click at [479, 277] on div at bounding box center [340, 179] width 680 height 359
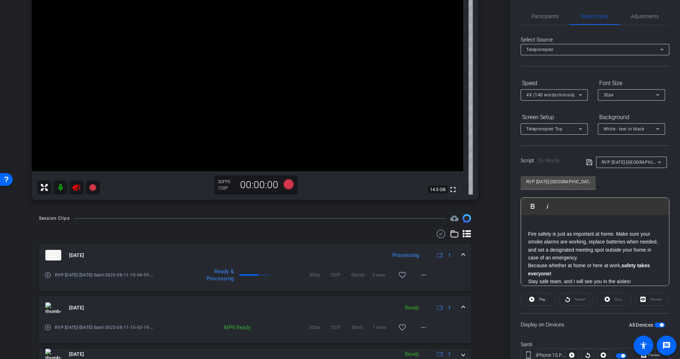
click at [485, 262] on div "Session Clips cloud_upload Aug 11, 2025 Processing 1 play_circle_outline RVP Se…" at bounding box center [255, 323] width 474 height 218
click at [419, 276] on mat-icon "more_horiz" at bounding box center [423, 275] width 8 height 8
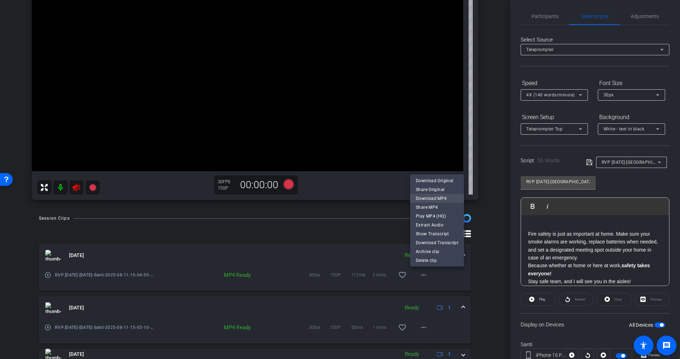
click at [423, 200] on span "Download MP4" at bounding box center [437, 198] width 42 height 8
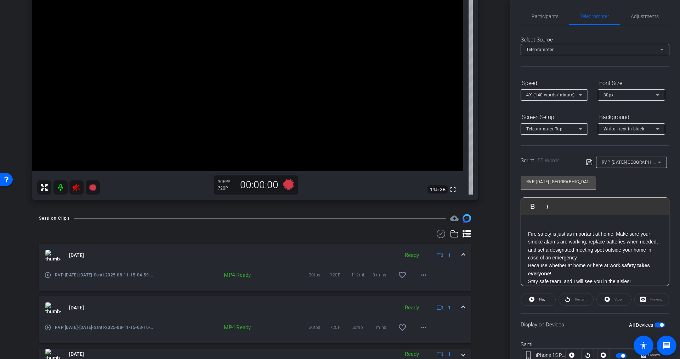
click at [76, 192] on mat-icon at bounding box center [76, 187] width 14 height 14
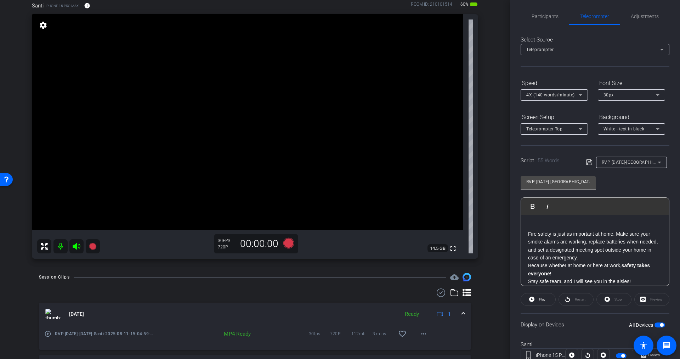
scroll to position [29, 0]
